Goal: Browse casually: Explore the website without a specific task or goal

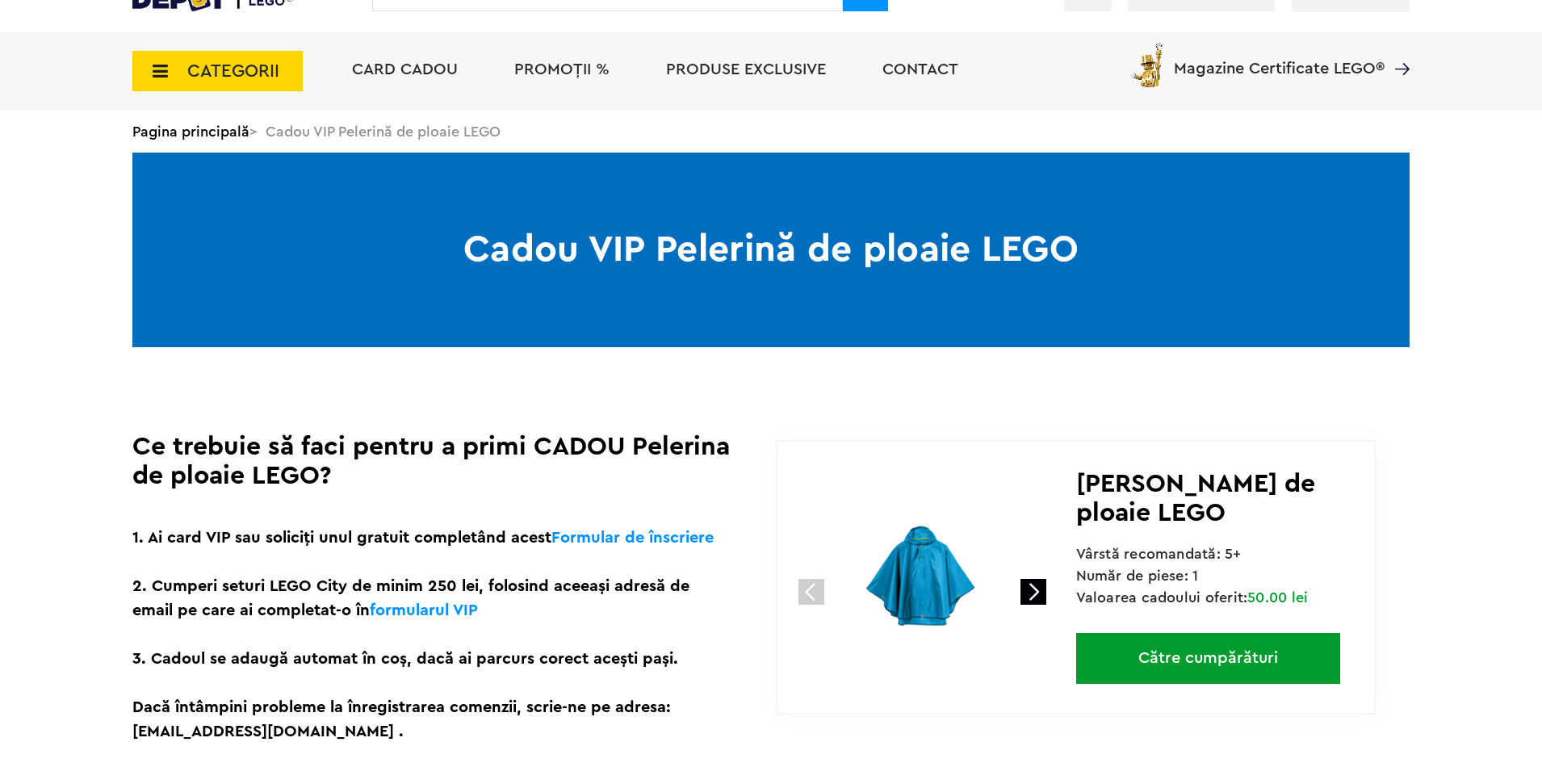
scroll to position [161, 0]
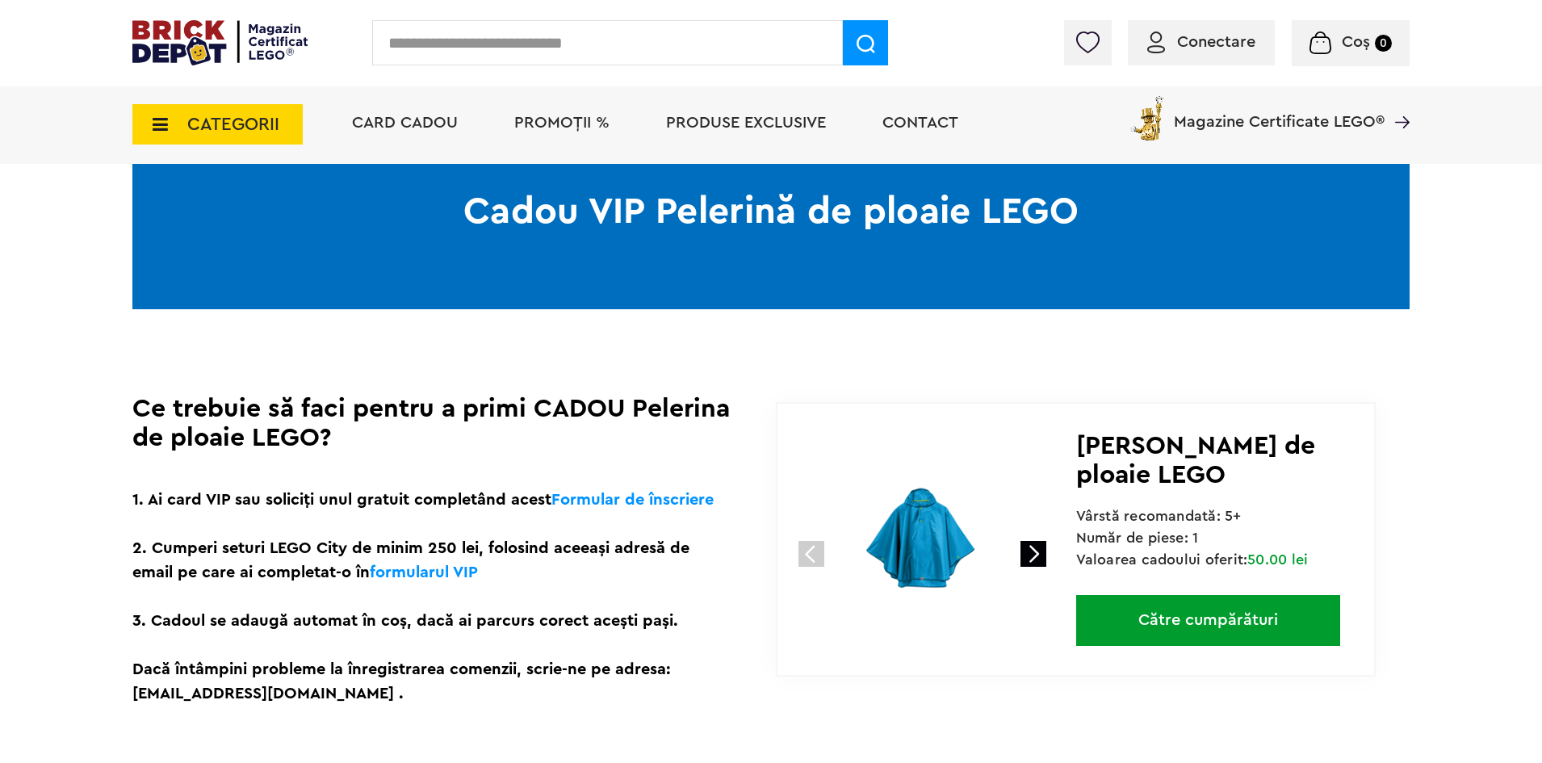
click at [1033, 554] on link at bounding box center [1034, 554] width 26 height 26
click at [933, 530] on img at bounding box center [922, 541] width 216 height 216
click at [1025, 557] on link at bounding box center [1034, 554] width 26 height 26
click at [1037, 560] on link at bounding box center [1034, 554] width 26 height 26
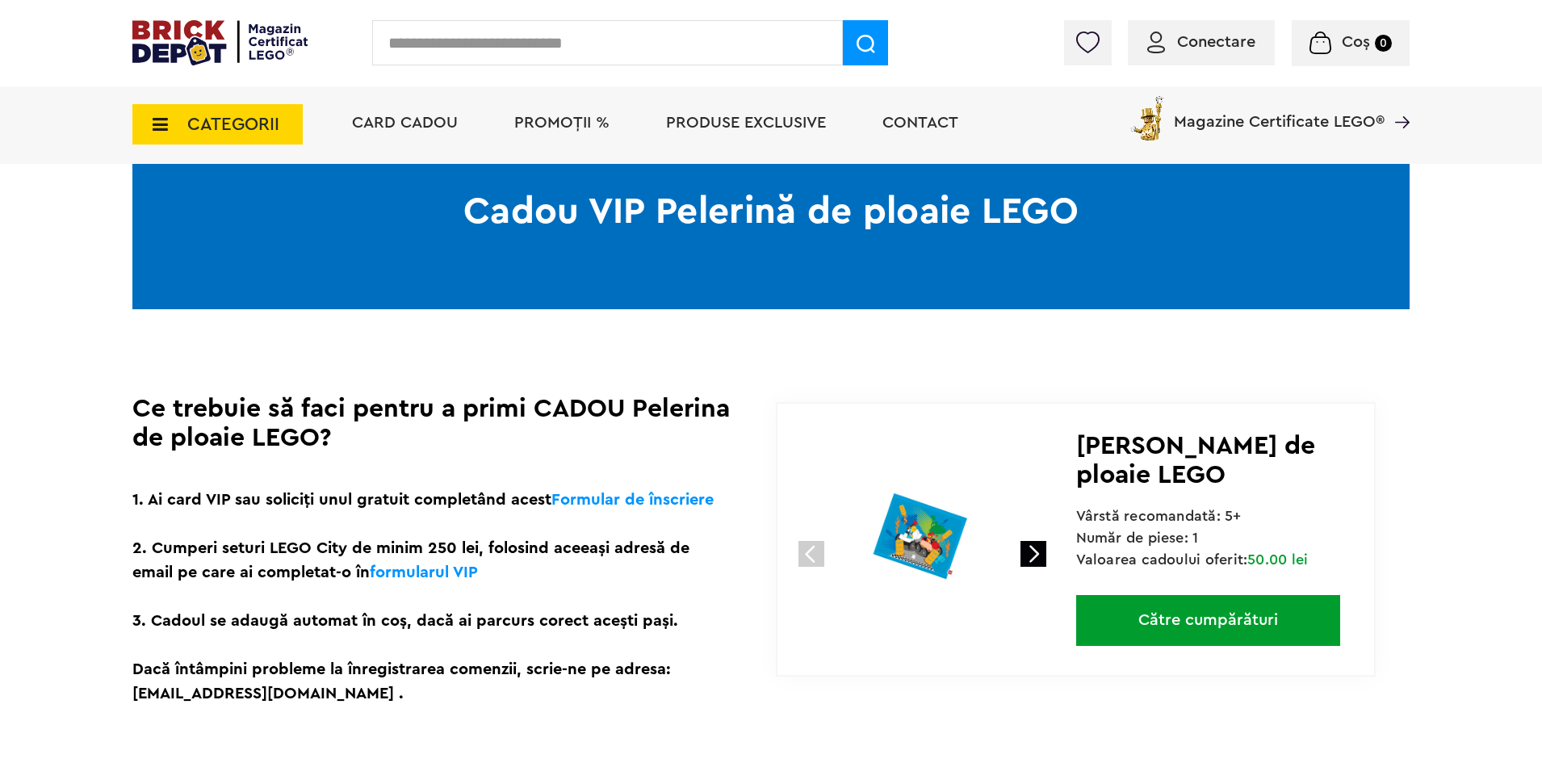
click at [1029, 560] on link at bounding box center [1034, 554] width 26 height 26
click at [815, 554] on link at bounding box center [812, 554] width 26 height 26
click at [816, 554] on link at bounding box center [812, 554] width 26 height 26
click at [817, 553] on link at bounding box center [812, 554] width 26 height 26
